Goal: Transaction & Acquisition: Purchase product/service

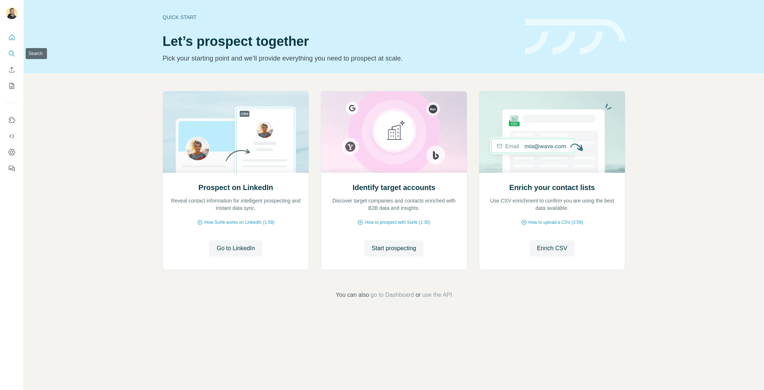
click at [12, 49] on button "Search" at bounding box center [12, 53] width 12 height 13
click at [8, 52] on button "Search" at bounding box center [12, 53] width 12 height 13
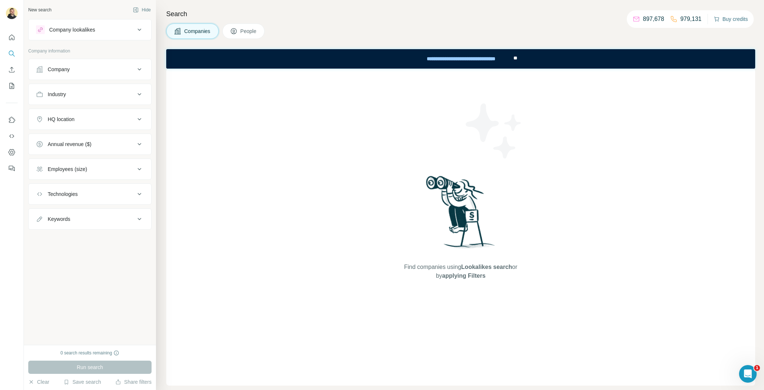
click at [733, 22] on button "Buy credits" at bounding box center [731, 19] width 34 height 10
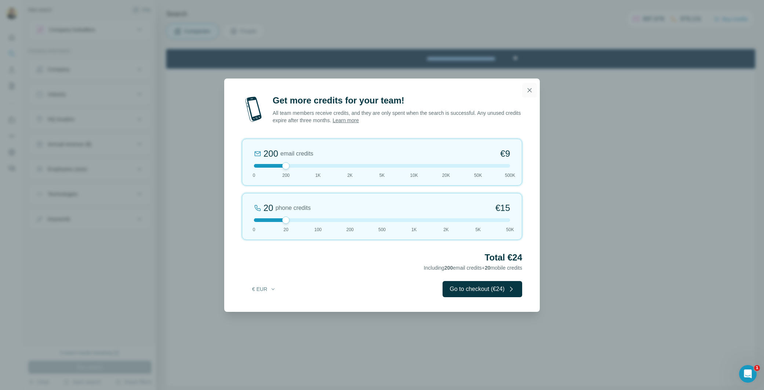
click at [528, 93] on icon "button" at bounding box center [529, 90] width 7 height 7
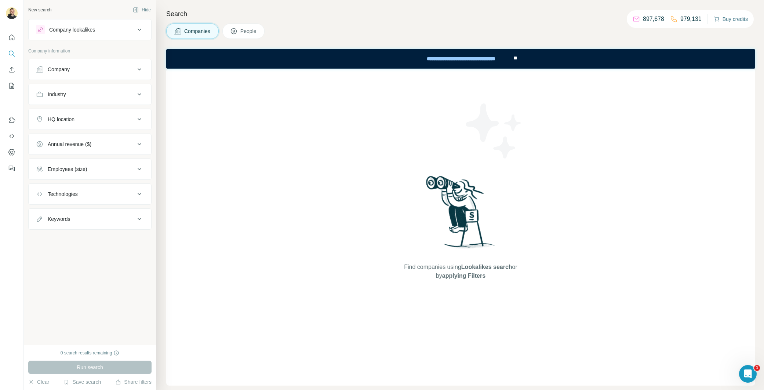
click at [730, 19] on button "Buy credits" at bounding box center [731, 19] width 34 height 10
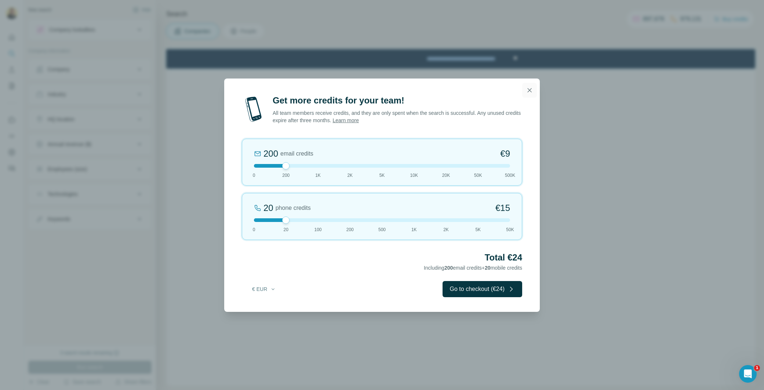
click at [530, 93] on icon "button" at bounding box center [529, 90] width 7 height 7
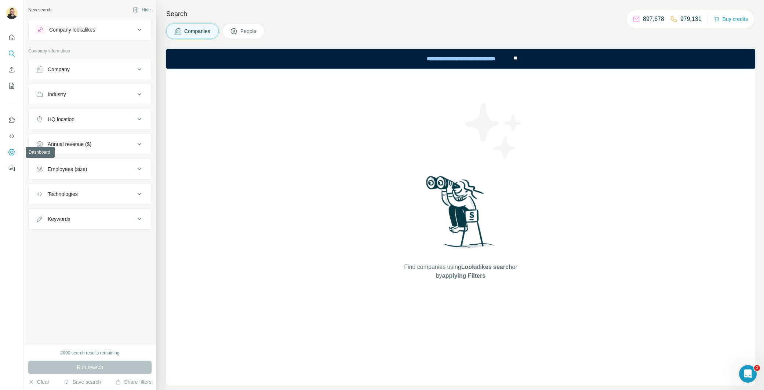
click at [11, 156] on icon "Dashboard" at bounding box center [11, 152] width 7 height 7
